Goal: Information Seeking & Learning: Learn about a topic

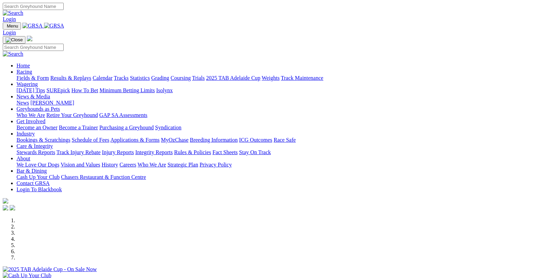
click at [86, 75] on link "Results & Replays" at bounding box center [70, 78] width 41 height 6
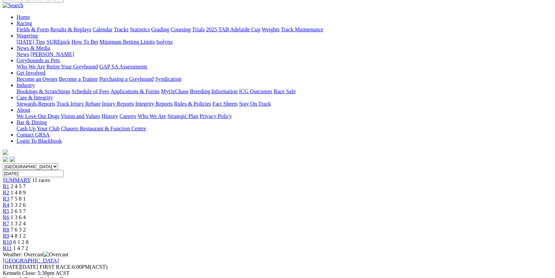
scroll to position [69, 0]
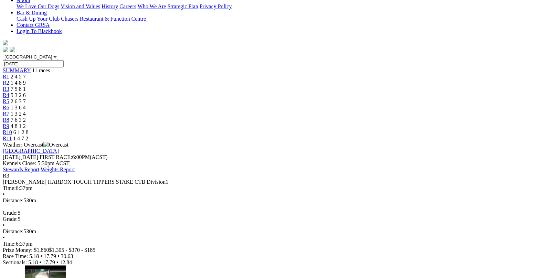
scroll to position [172, 0]
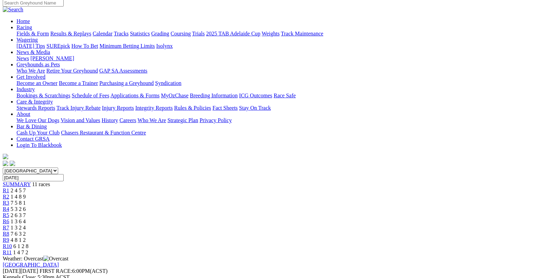
scroll to position [34, 0]
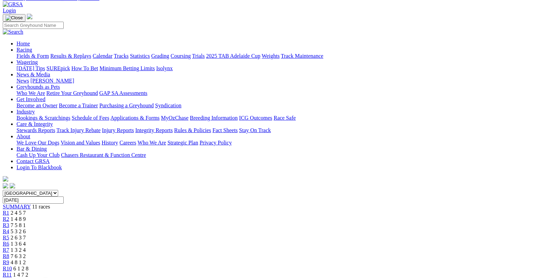
click at [26, 228] on span "5 3 2 6" at bounding box center [18, 231] width 15 height 6
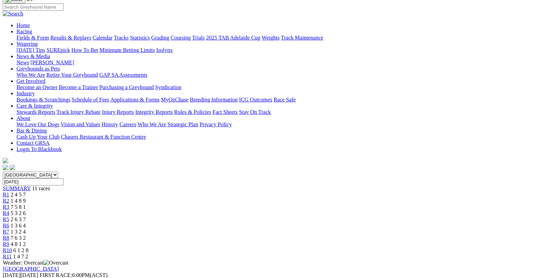
scroll to position [34, 0]
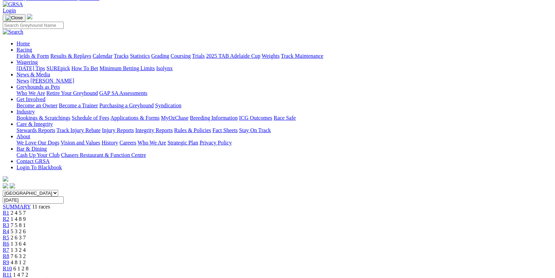
click at [9, 222] on span "R3" at bounding box center [6, 225] width 7 height 6
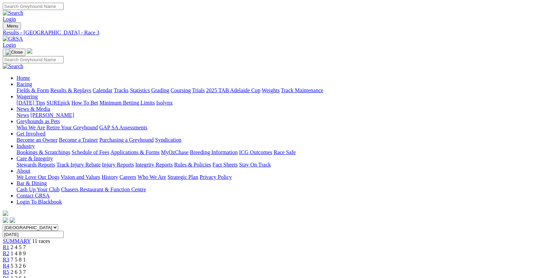
click at [9, 263] on span "R4" at bounding box center [6, 266] width 7 height 6
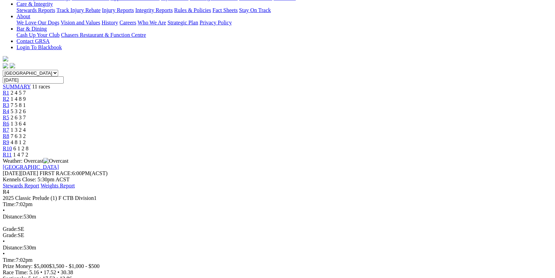
scroll to position [138, 0]
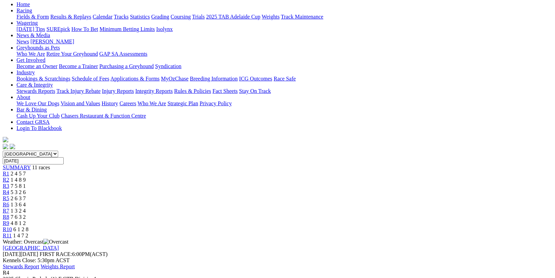
scroll to position [69, 0]
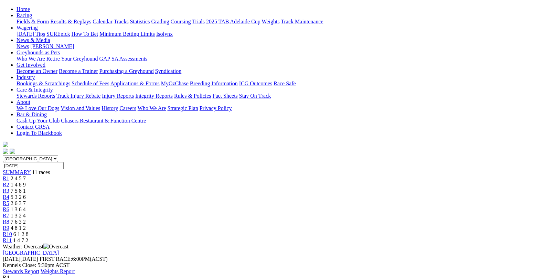
click at [266, 200] on div "R5 2 6 3 7" at bounding box center [277, 203] width 549 height 6
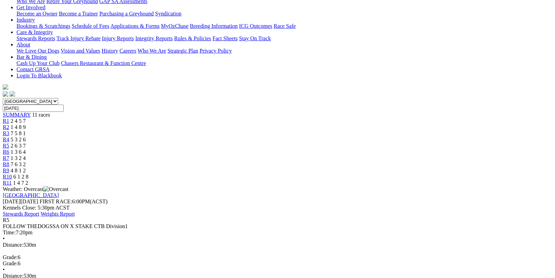
scroll to position [172, 0]
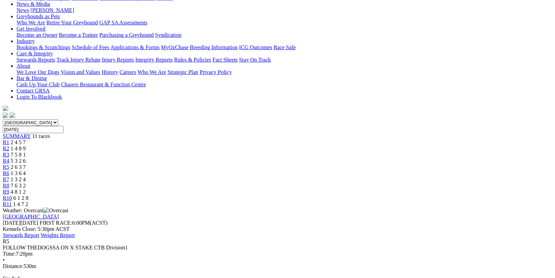
scroll to position [103, 0]
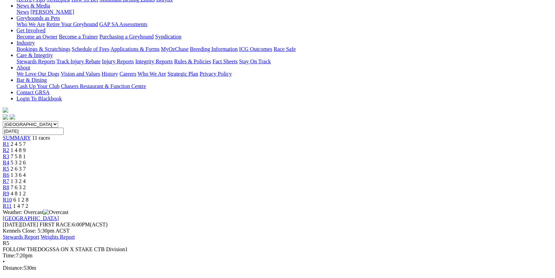
click at [237, 160] on div "R4 5 3 2 6" at bounding box center [277, 163] width 549 height 6
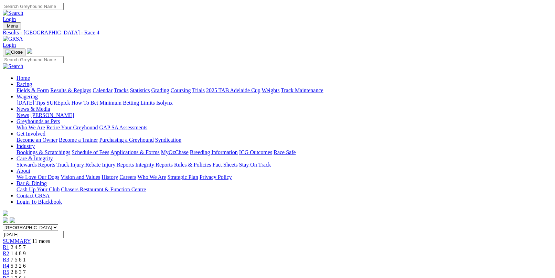
click at [38, 87] on link "Fields & Form" at bounding box center [33, 90] width 32 height 6
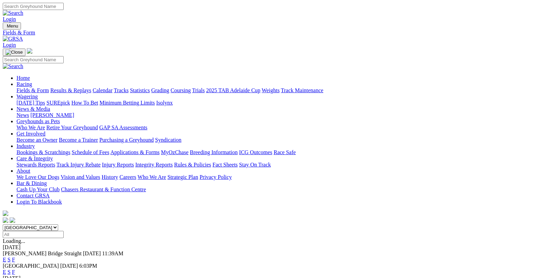
click at [15, 269] on link "F" at bounding box center [13, 272] width 3 height 6
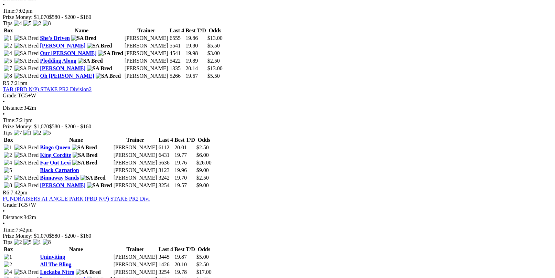
scroll to position [516, 0]
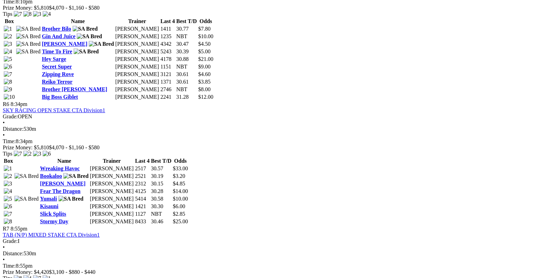
scroll to position [929, 0]
